Goal: Information Seeking & Learning: Learn about a topic

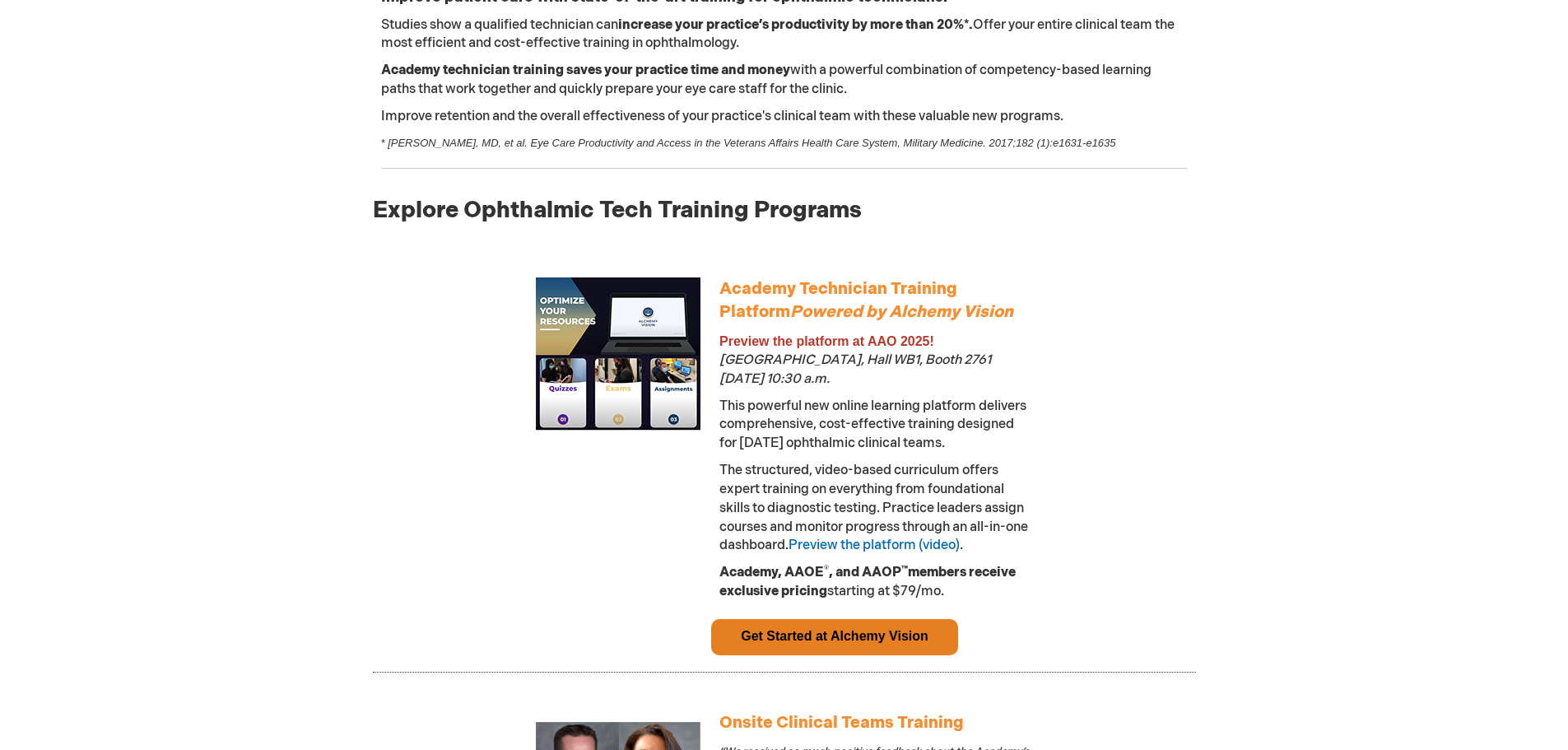
scroll to position [887, 0]
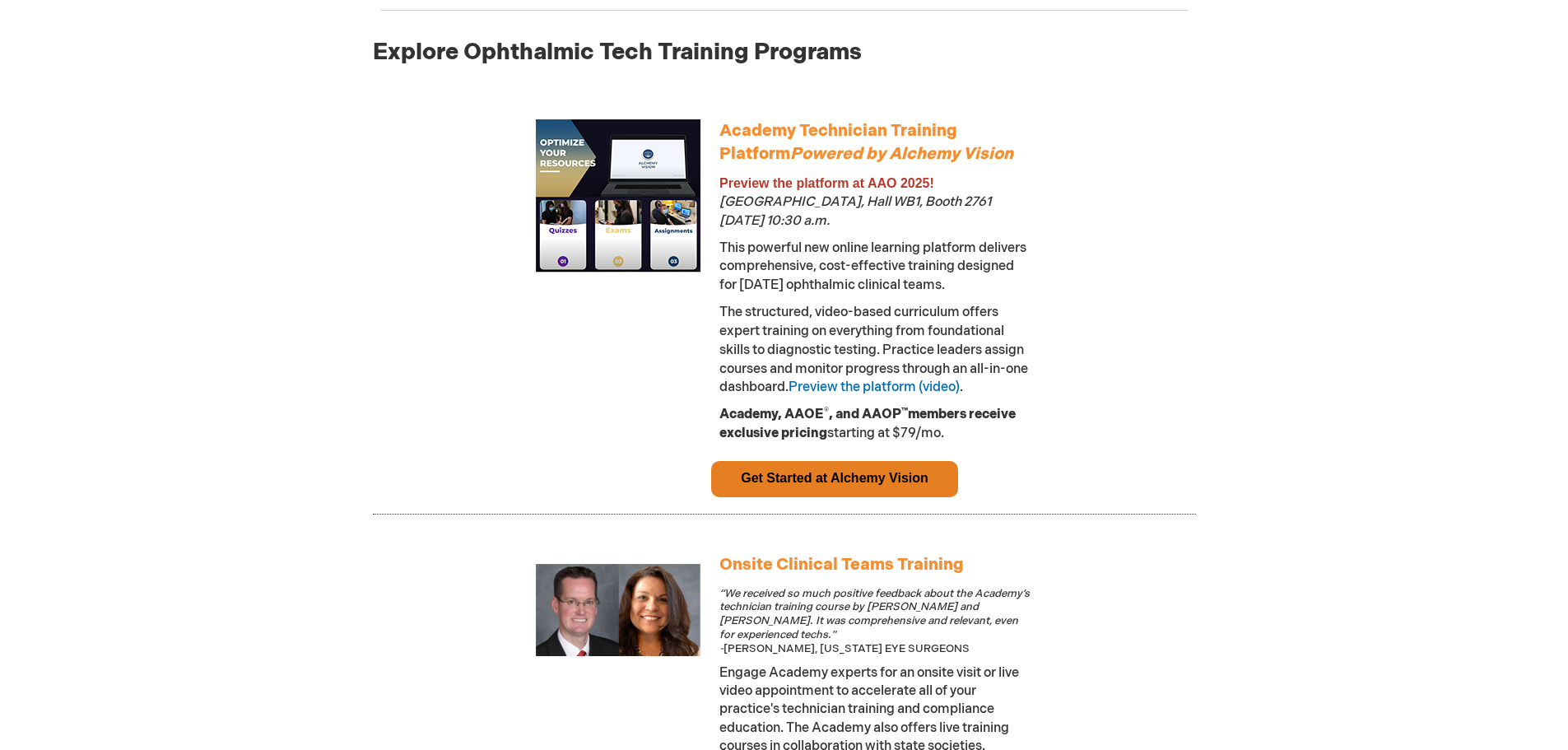
click at [858, 497] on td "Get Started at Alchemy Vision" at bounding box center [834, 479] width 247 height 37
click at [818, 485] on link "Get Started at Alchemy Vision" at bounding box center [834, 477] width 188 height 14
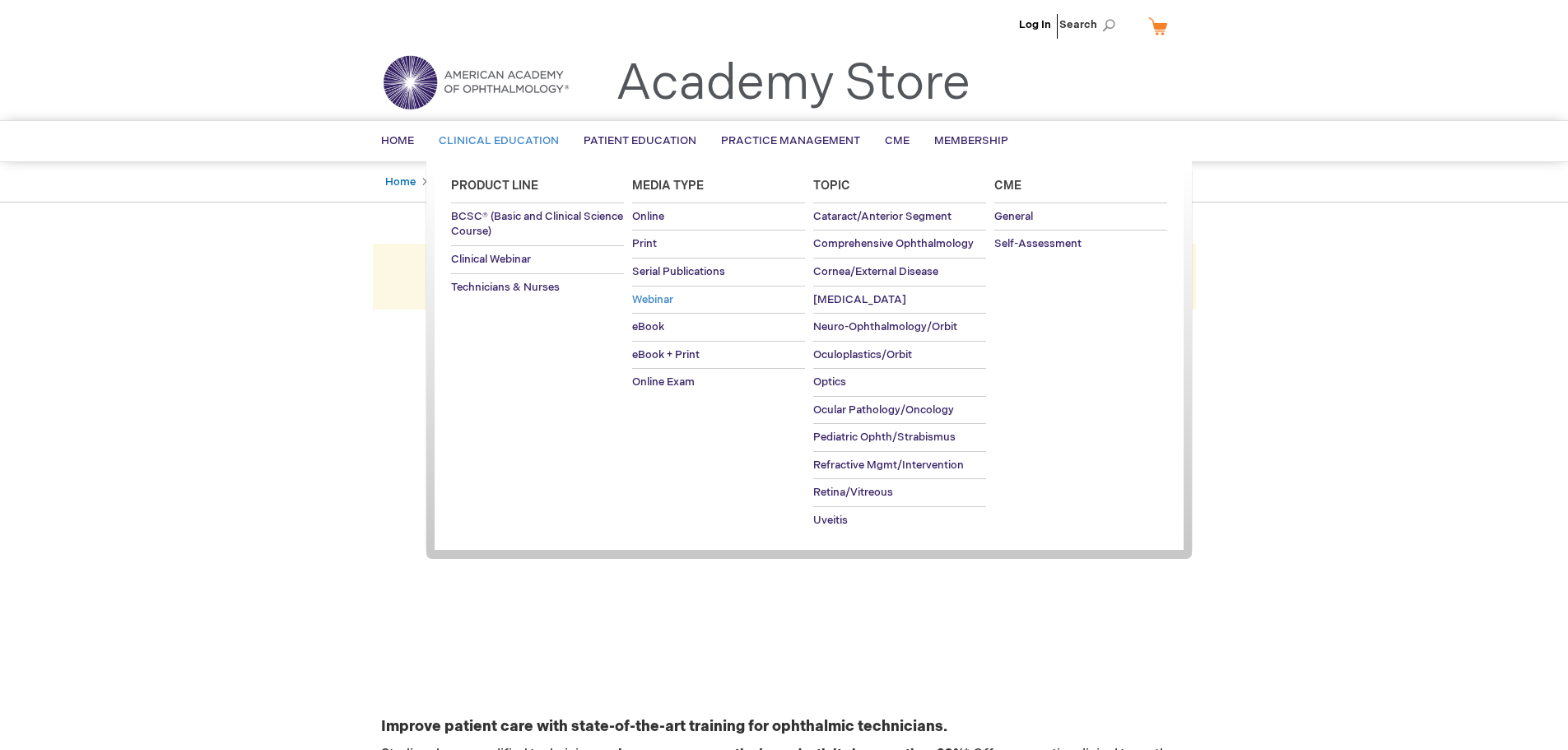
click at [642, 293] on span "Webinar" at bounding box center [652, 300] width 41 height 13
click at [647, 212] on span "Online" at bounding box center [647, 216] width 32 height 13
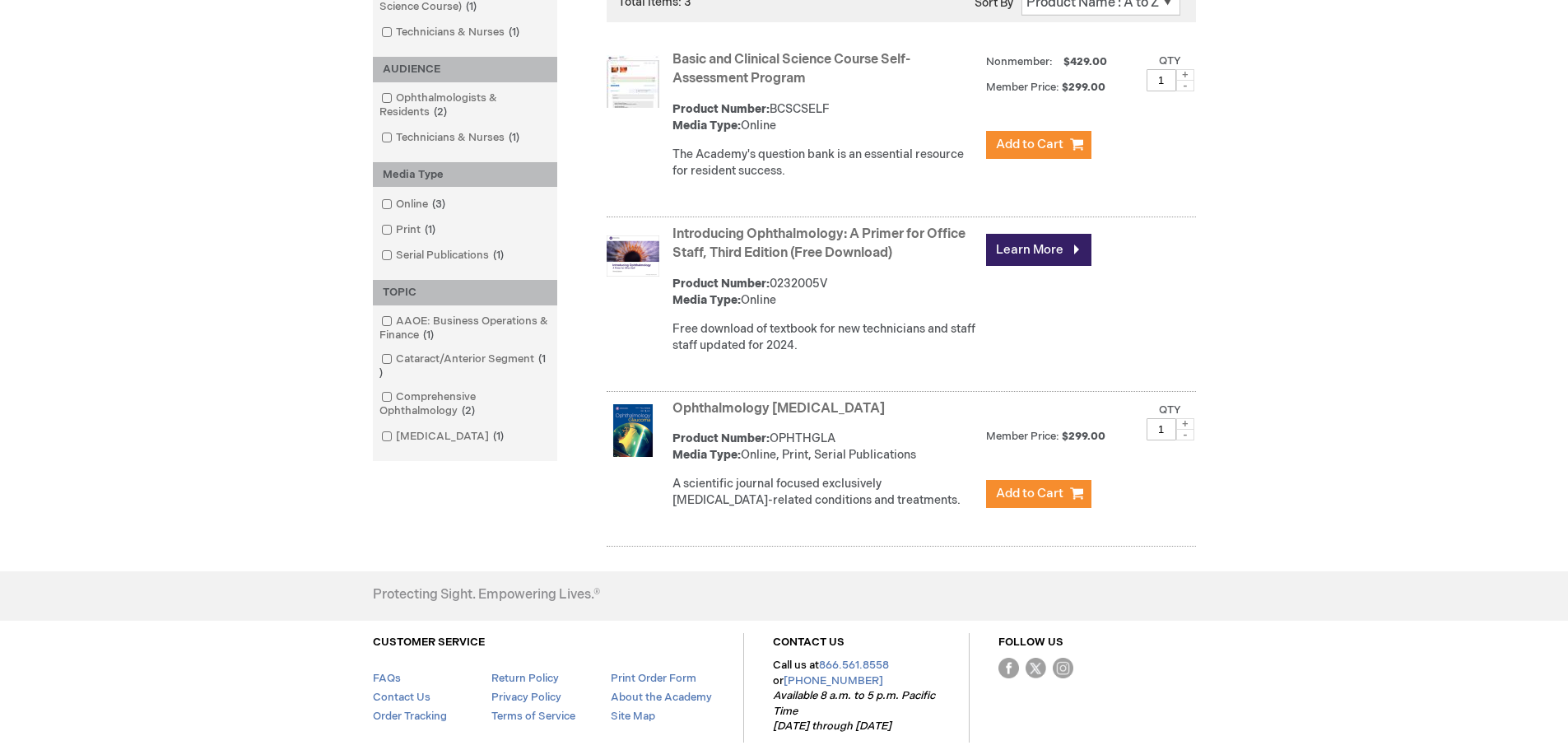
scroll to position [329, 0]
click at [1006, 248] on link "Learn More" at bounding box center [1039, 248] width 106 height 32
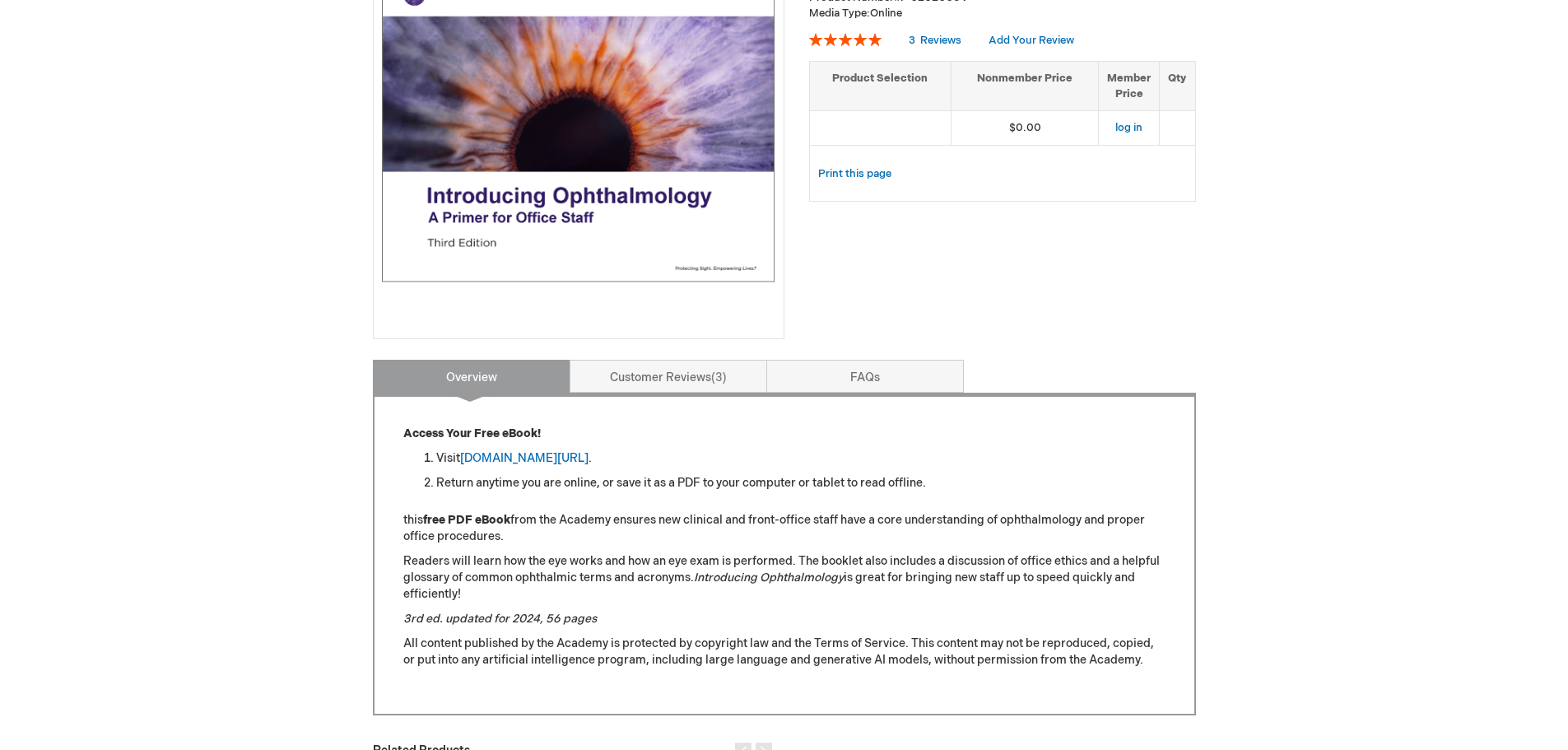
scroll to position [329, 0]
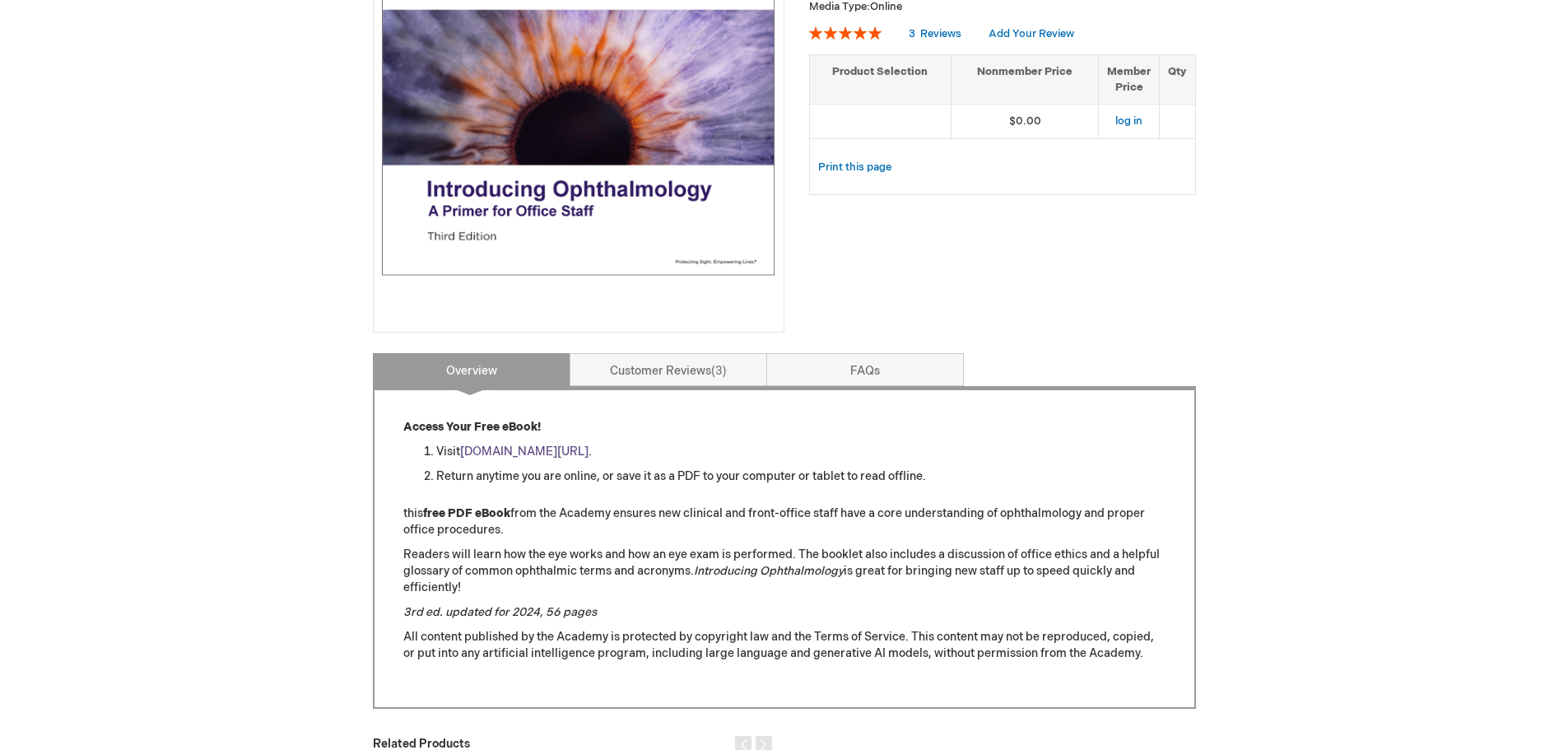
click at [589, 451] on link "[DOMAIN_NAME][URL]" at bounding box center [523, 451] width 128 height 14
